Goal: Transaction & Acquisition: Obtain resource

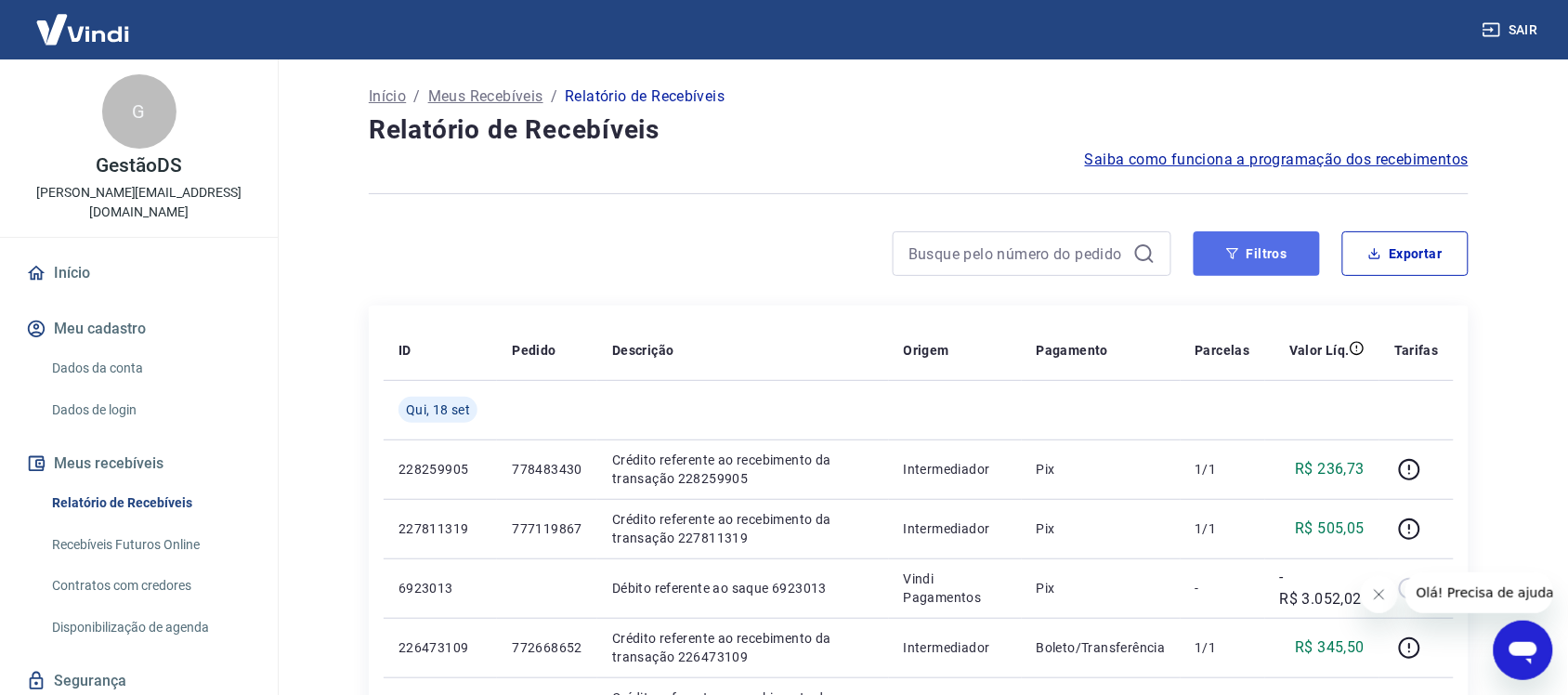
click at [1270, 261] on button "Filtros" at bounding box center [1256, 254] width 126 height 44
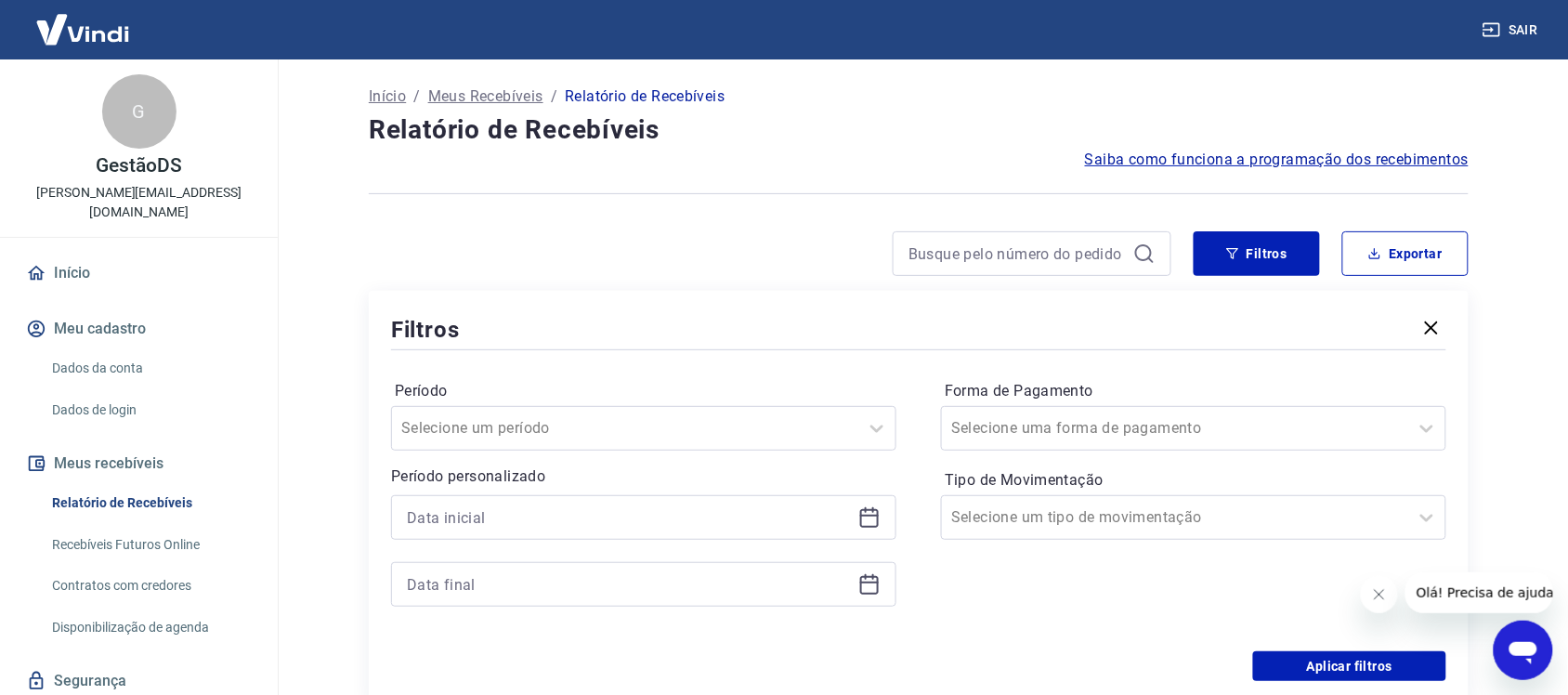
click at [481, 532] on div at bounding box center [644, 517] width 506 height 44
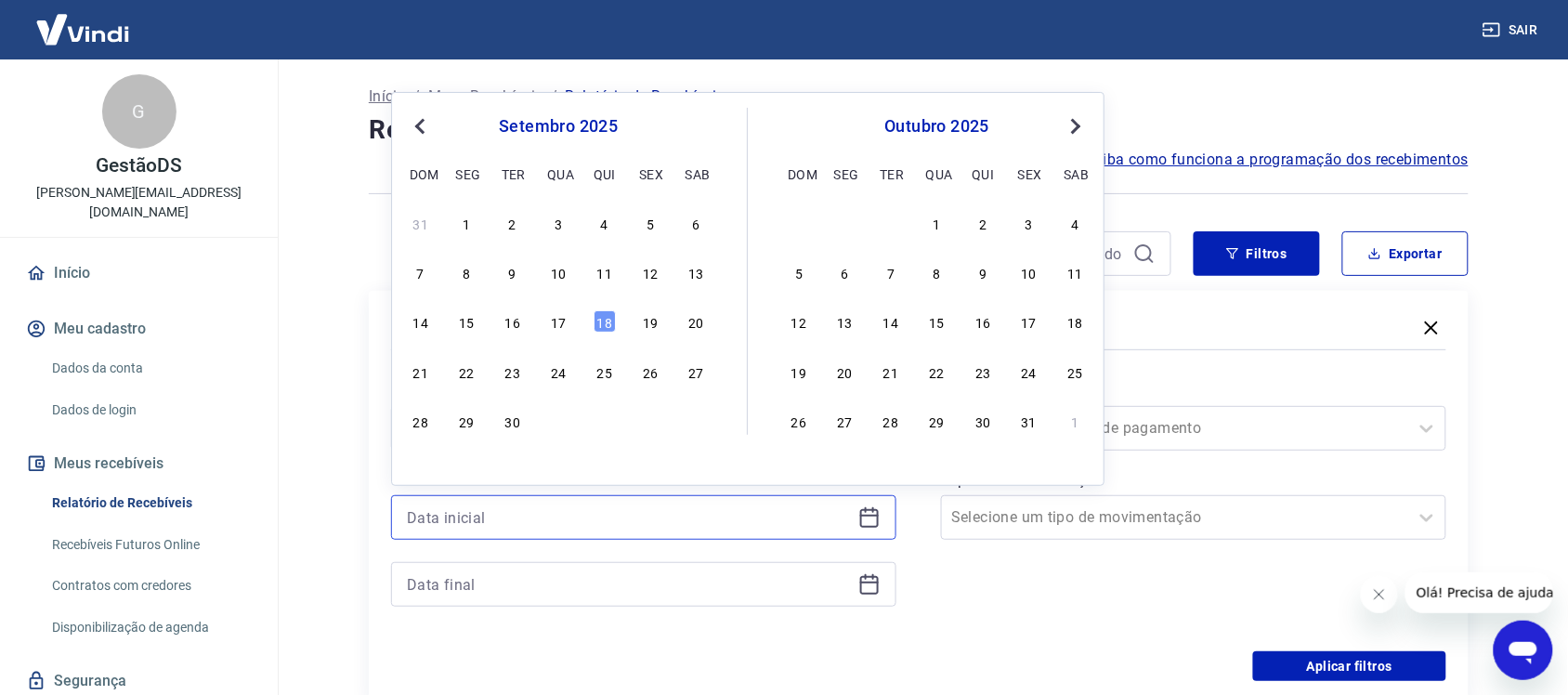
click at [484, 528] on input at bounding box center [629, 517] width 444 height 28
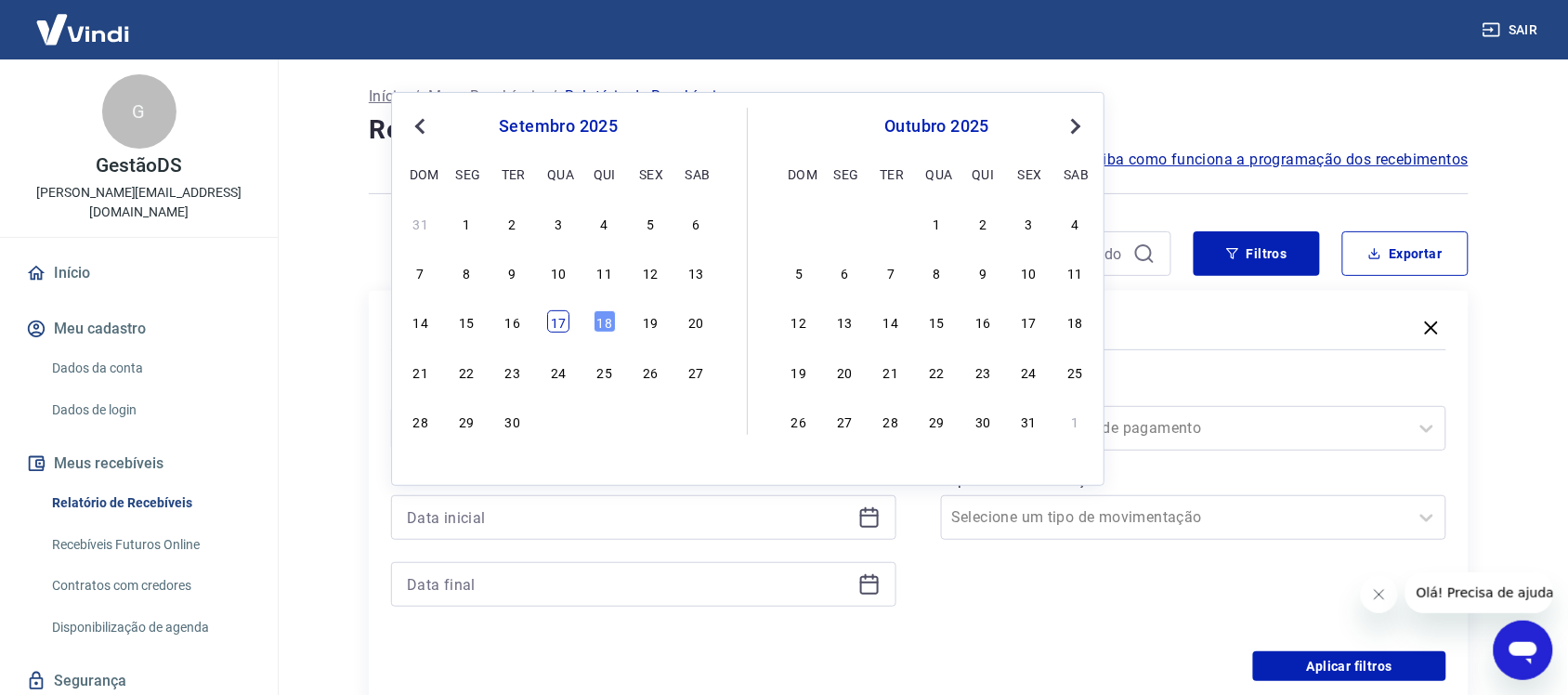
click at [558, 322] on div "17" at bounding box center [558, 321] width 22 height 22
type input "[DATE]"
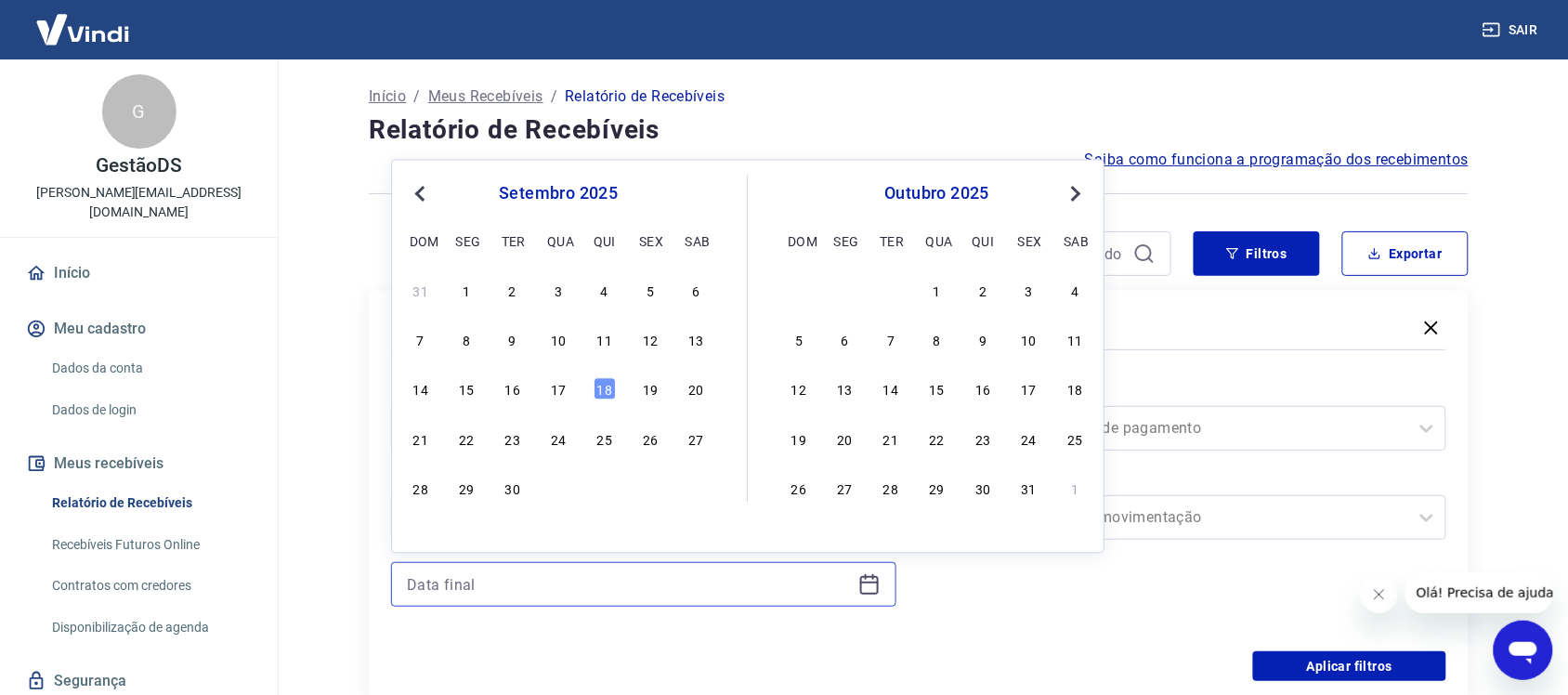
click at [471, 586] on input at bounding box center [629, 583] width 444 height 28
click at [602, 396] on div "18" at bounding box center [604, 388] width 22 height 22
type input "[DATE]"
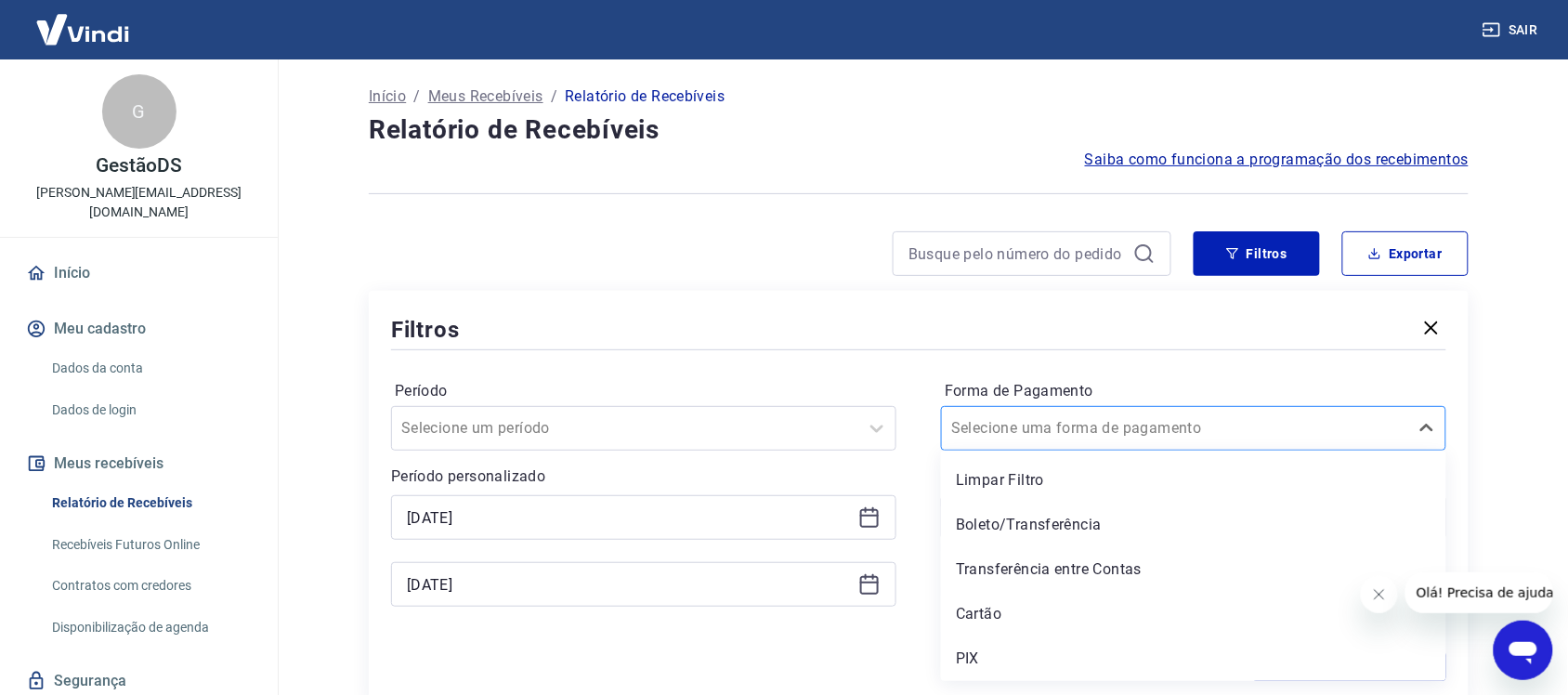
click at [1022, 430] on input "Forma de Pagamento" at bounding box center [1044, 428] width 187 height 22
click at [998, 645] on div "PIX" at bounding box center [1194, 658] width 506 height 37
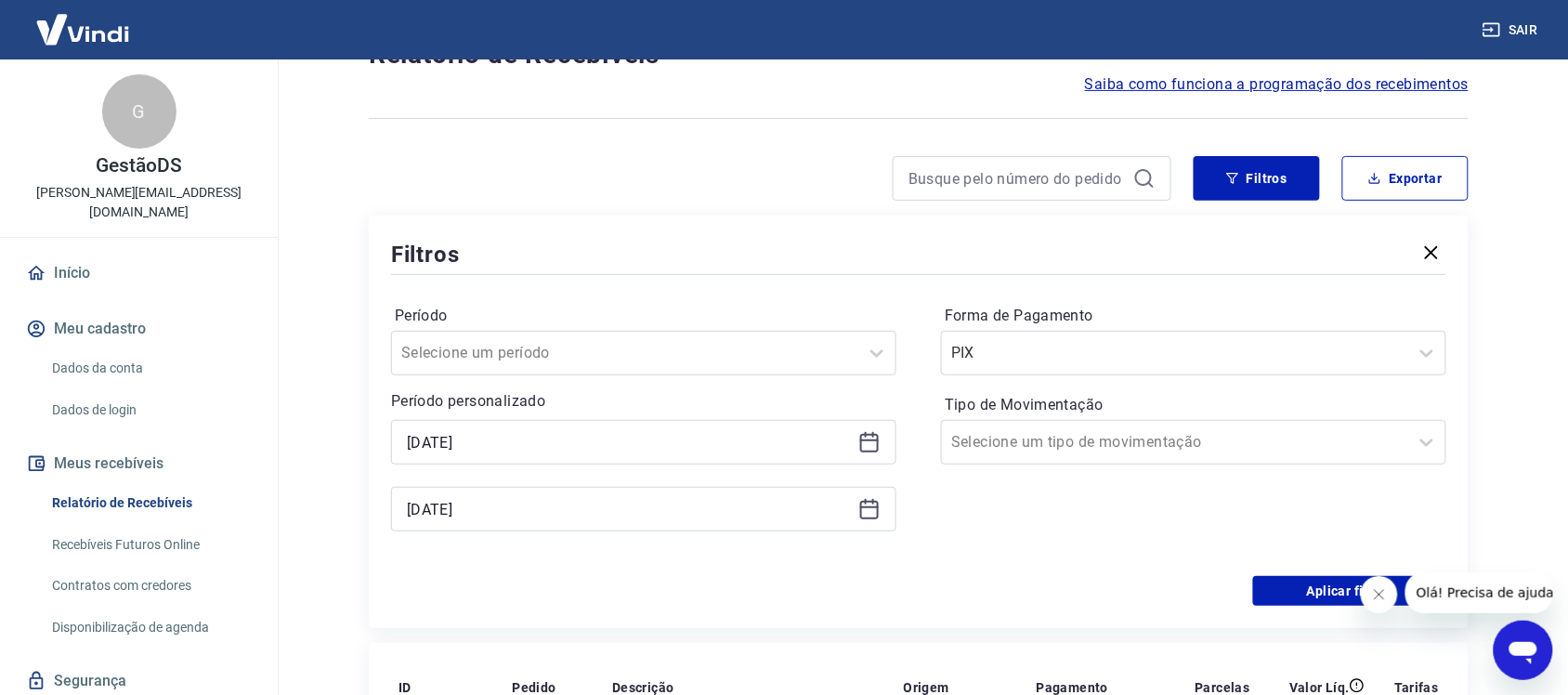
scroll to position [116, 0]
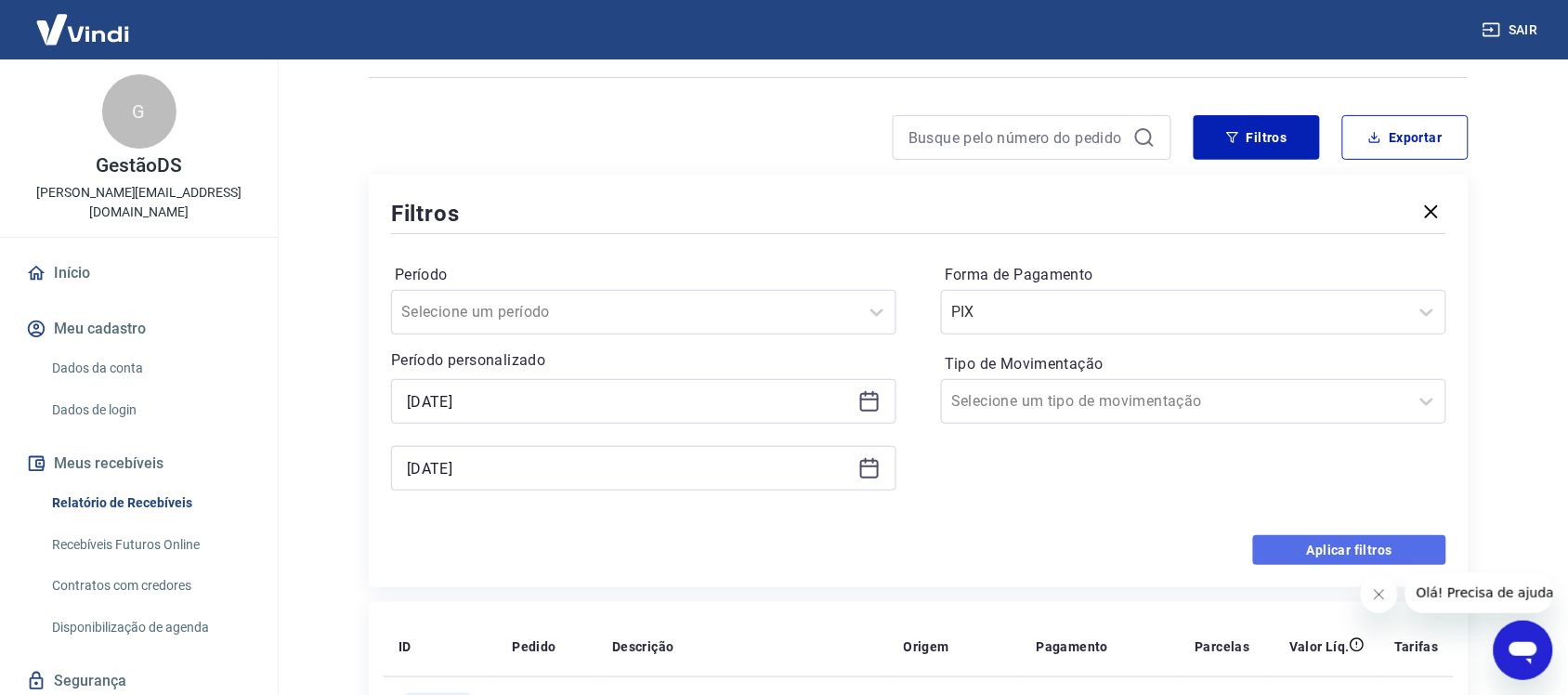
click at [1311, 541] on button "Aplicar filtros" at bounding box center [1349, 549] width 193 height 30
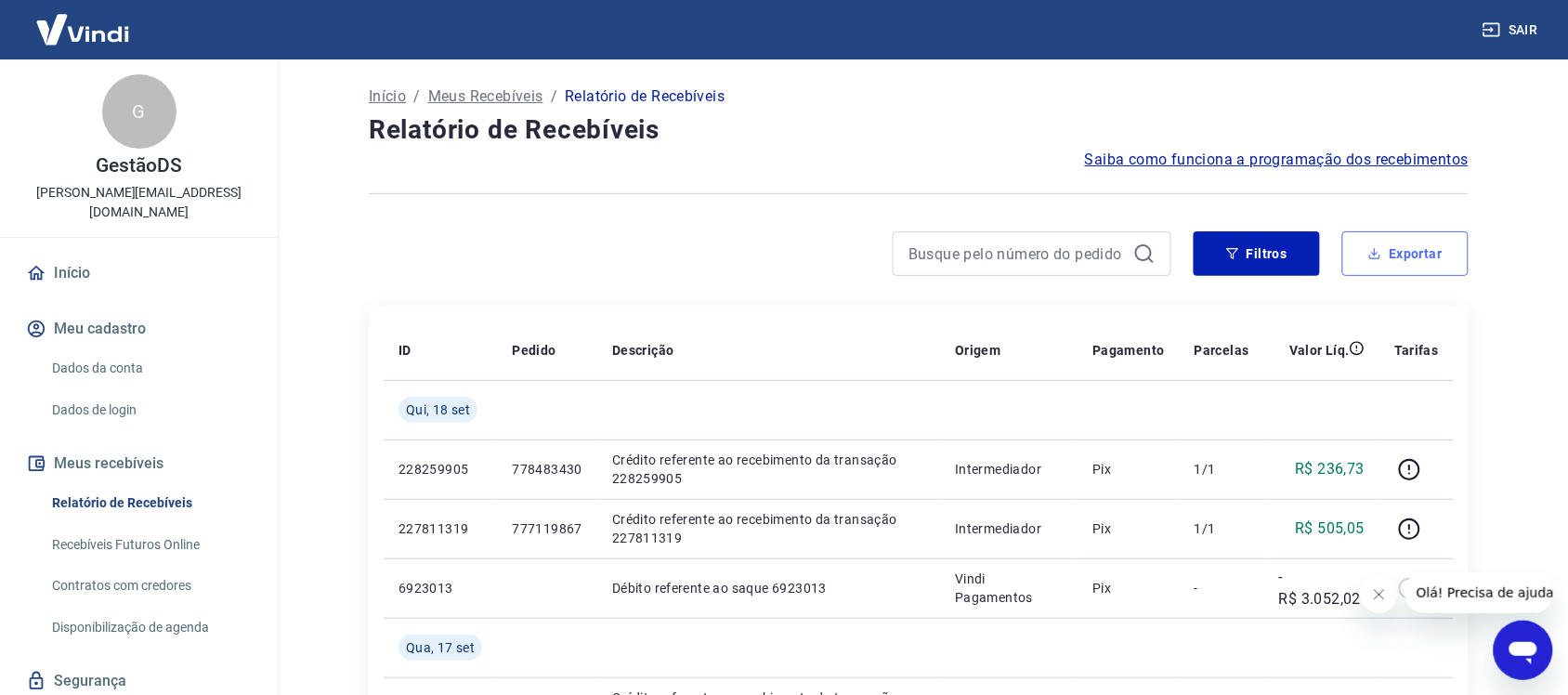
click at [1407, 261] on button "Exportar" at bounding box center [1405, 254] width 126 height 44
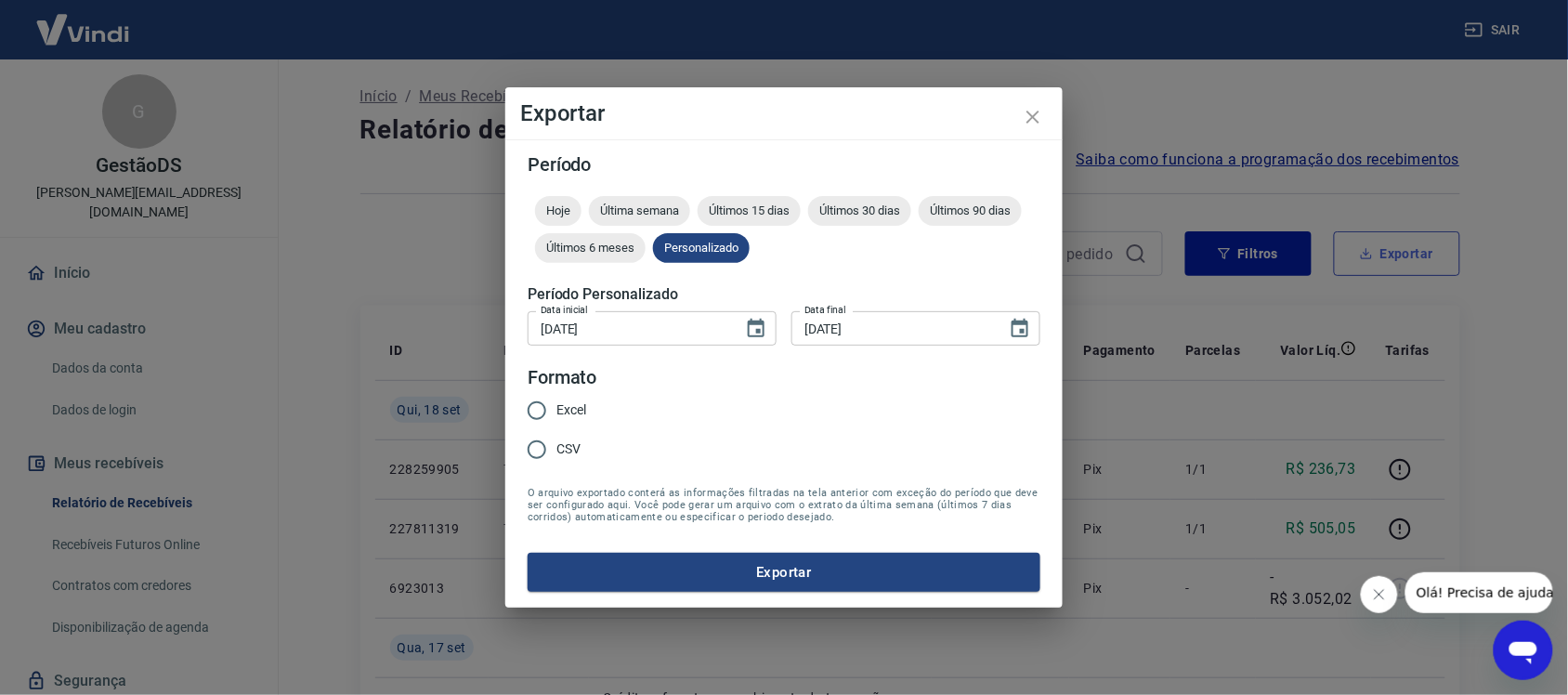
type input "[DATE]"
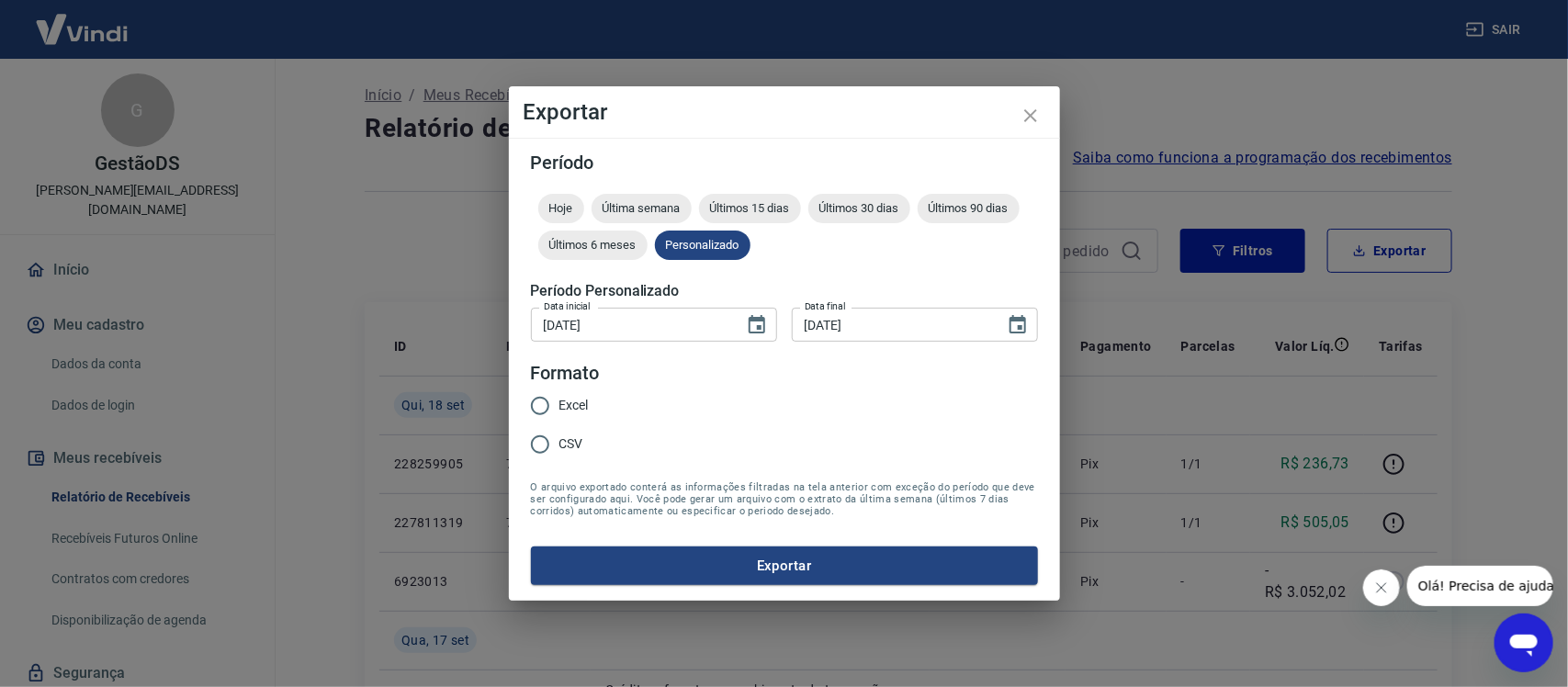
click at [563, 410] on span "Excel" at bounding box center [573, 405] width 29 height 19
click at [559, 410] on input "Excel" at bounding box center [540, 406] width 39 height 39
radio input "true"
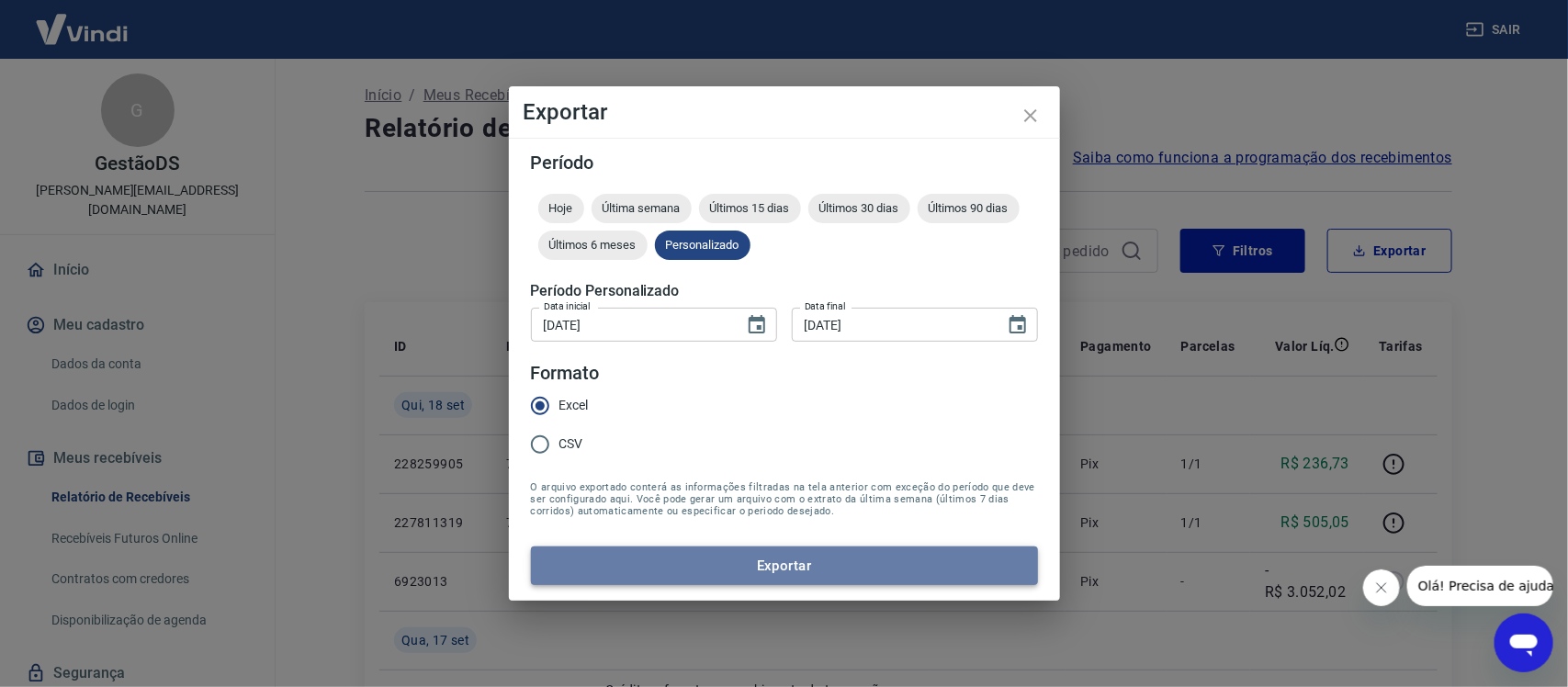
click at [704, 566] on button "Exportar" at bounding box center [784, 565] width 507 height 39
